Goal: Task Accomplishment & Management: Use online tool/utility

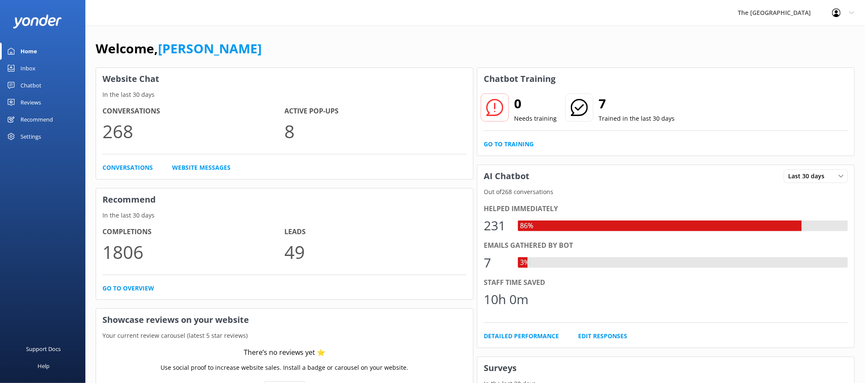
click at [791, 87] on div "Chatbot Training" at bounding box center [665, 79] width 377 height 22
drag, startPoint x: 765, startPoint y: 141, endPoint x: 769, endPoint y: 133, distance: 9.0
click at [765, 142] on div "0 Needs training 7 Trained in the last 30 days Go to Training" at bounding box center [665, 123] width 377 height 66
